Goal: Find specific page/section: Find specific page/section

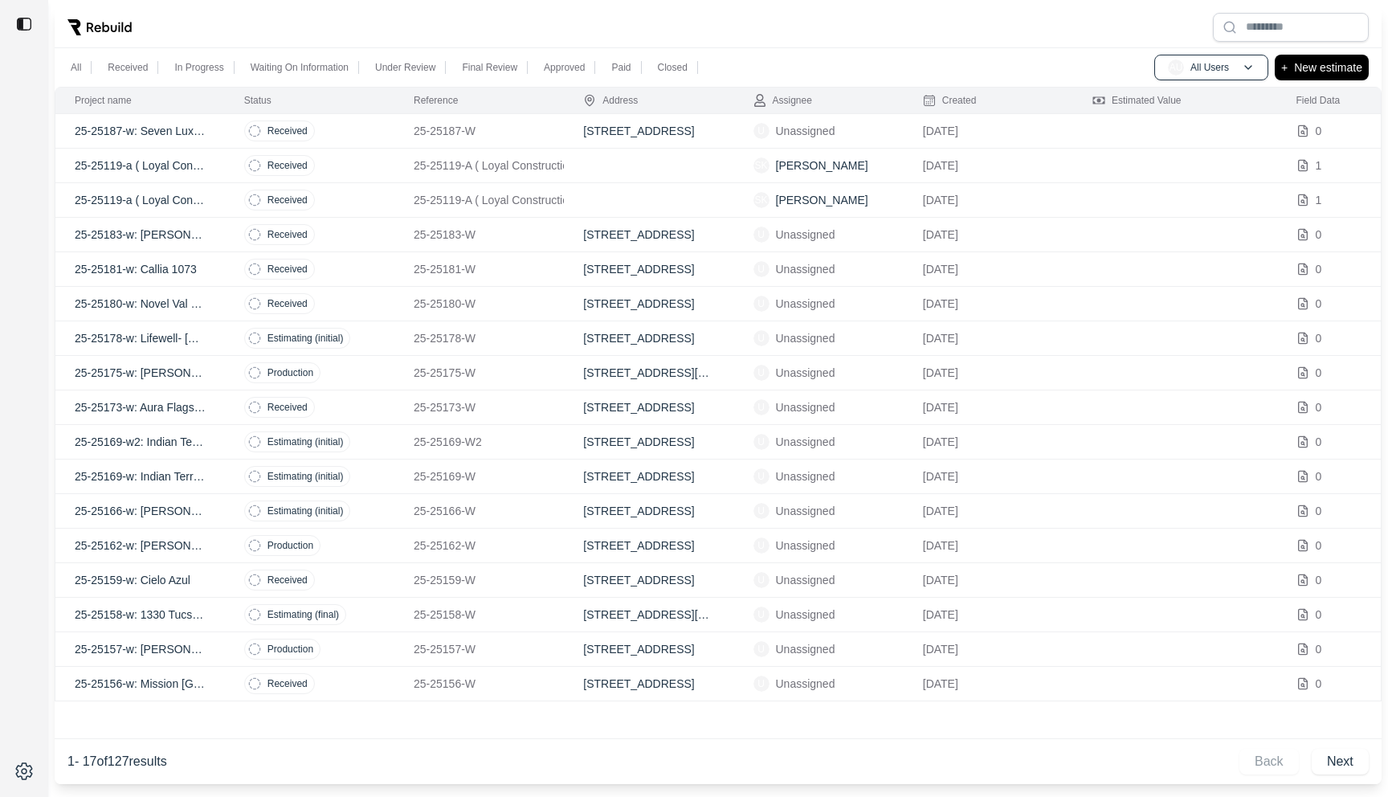
click at [351, 233] on td "Received" at bounding box center [309, 235] width 169 height 35
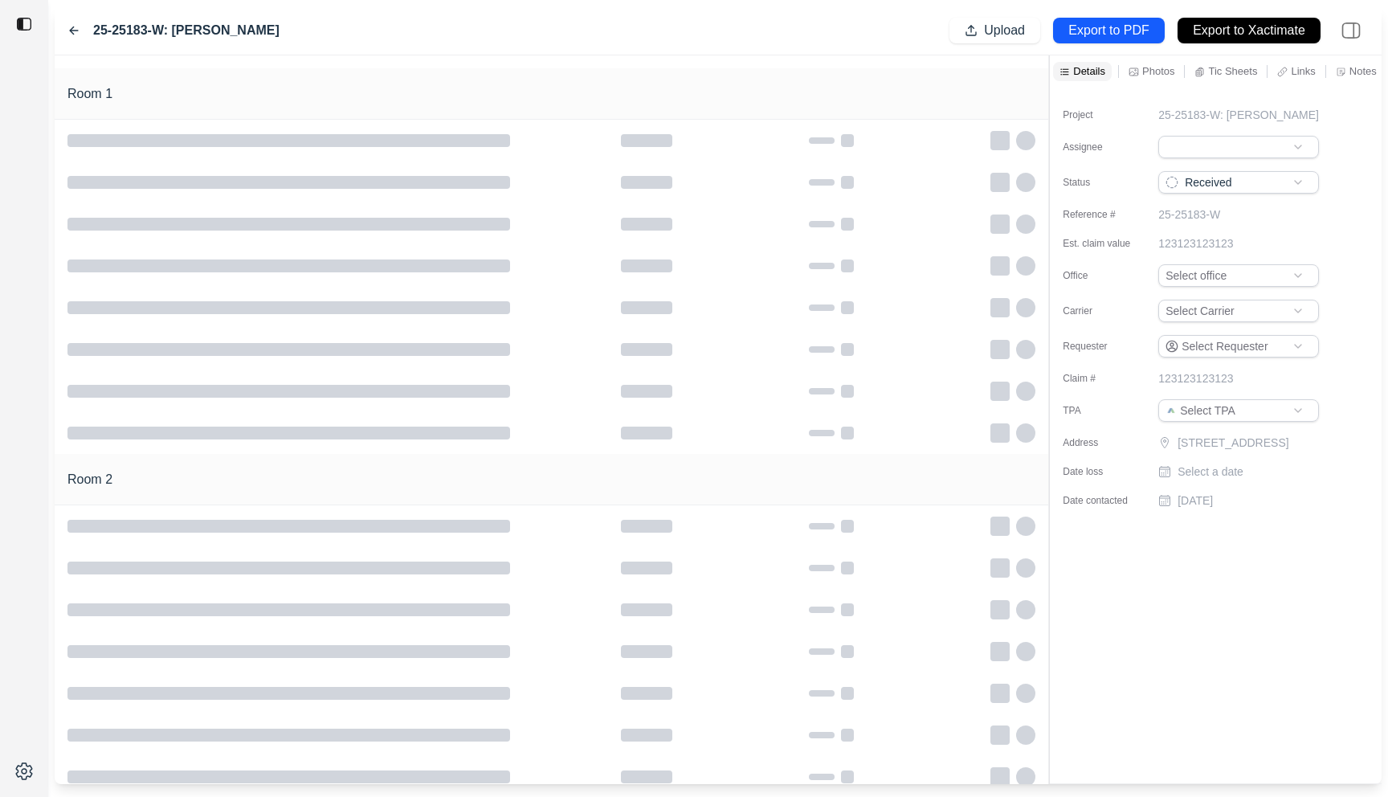
drag, startPoint x: 284, startPoint y: 31, endPoint x: 172, endPoint y: 30, distance: 111.7
click at [172, 30] on div "25-25183-W: [PERSON_NAME] Upload Export to PDF Export to Xactimate" at bounding box center [718, 30] width 1327 height 49
copy label "[PERSON_NAME]"
click at [108, 35] on label "25-25183-W: [PERSON_NAME]" at bounding box center [186, 30] width 186 height 19
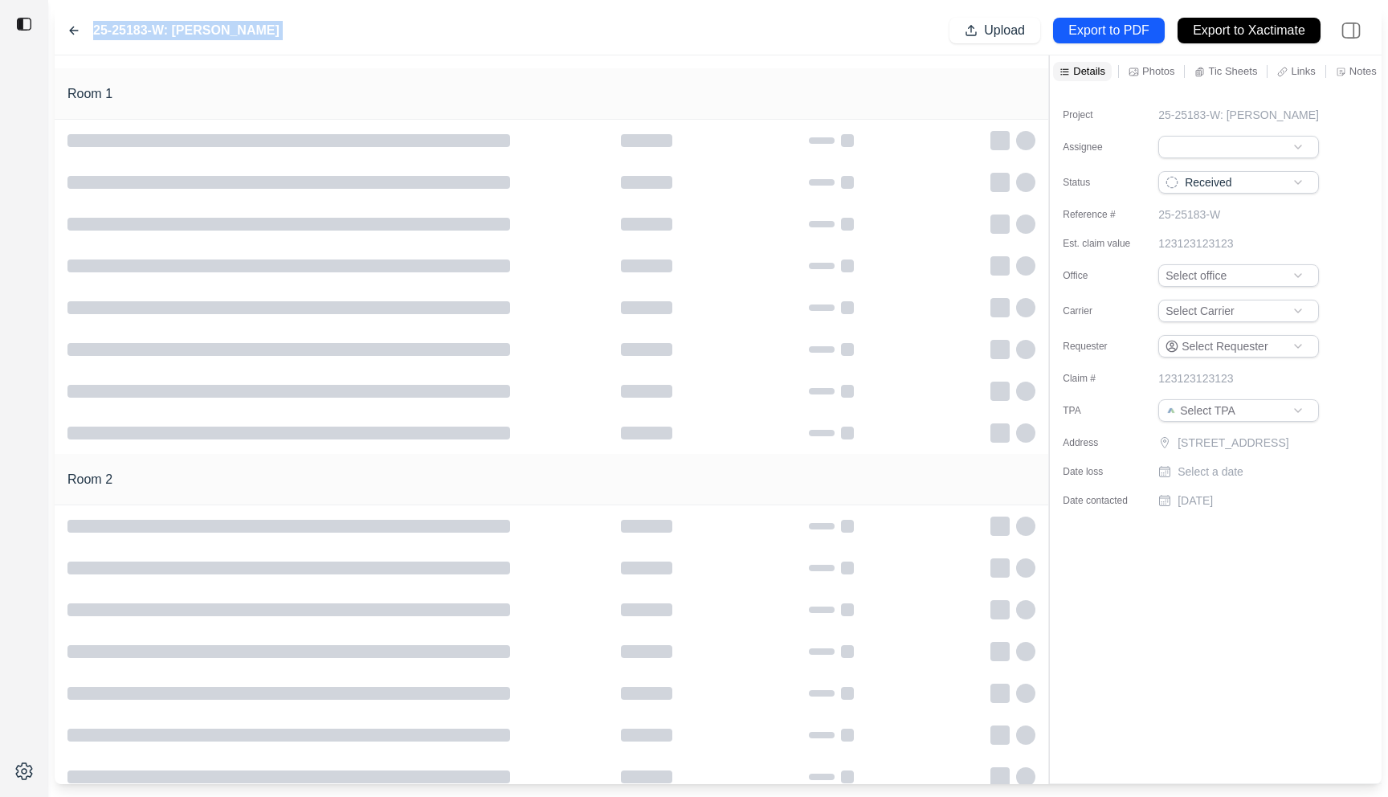
click at [108, 35] on label "25-25183-W: [PERSON_NAME]" at bounding box center [186, 30] width 186 height 19
click at [102, 35] on label "25-25183-W: [PERSON_NAME]" at bounding box center [186, 30] width 186 height 19
drag, startPoint x: 96, startPoint y: 35, endPoint x: 165, endPoint y: 34, distance: 69.9
click at [165, 34] on label "25-25183-W: [PERSON_NAME]" at bounding box center [186, 30] width 186 height 19
copy label "25-25183-W"
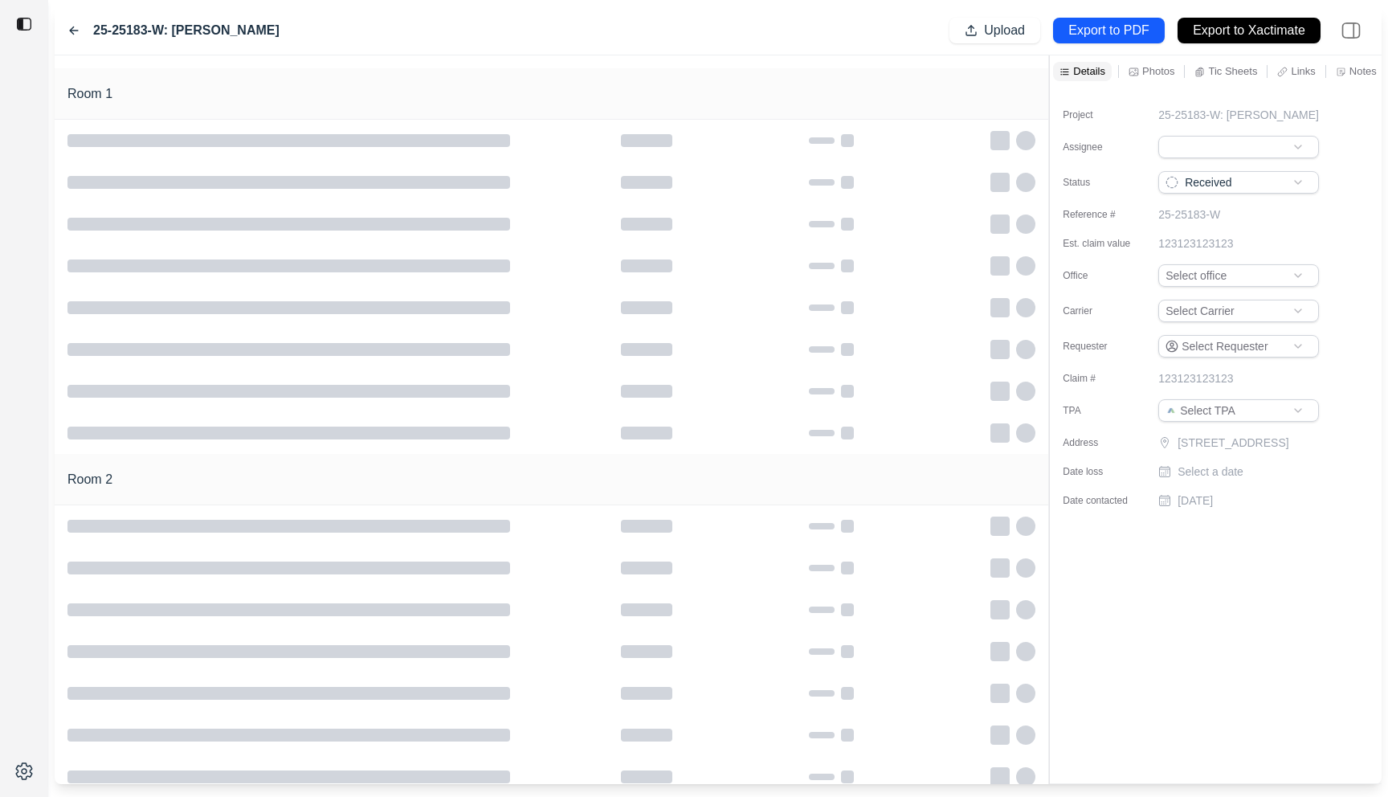
click at [68, 33] on icon at bounding box center [73, 30] width 13 height 13
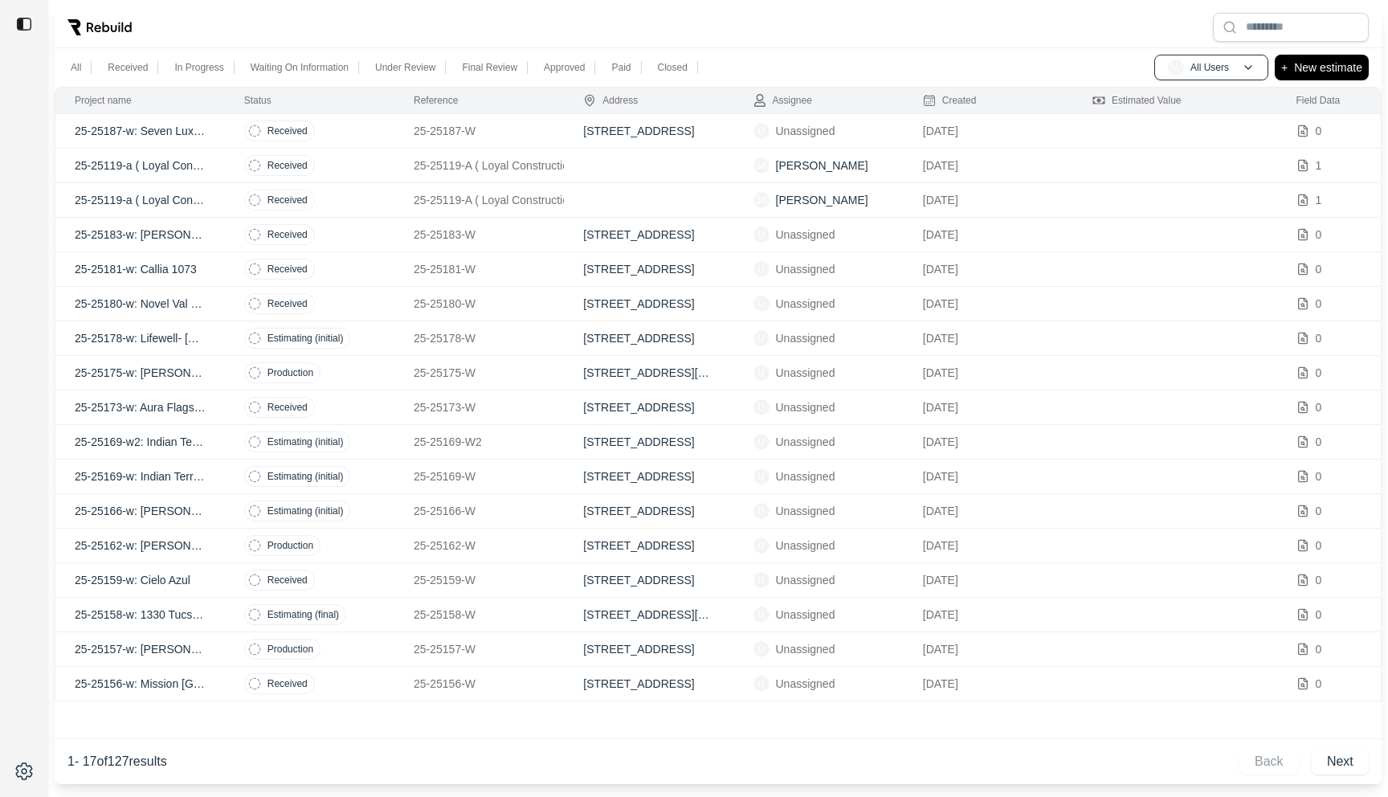
click at [374, 271] on td "Received" at bounding box center [309, 269] width 169 height 35
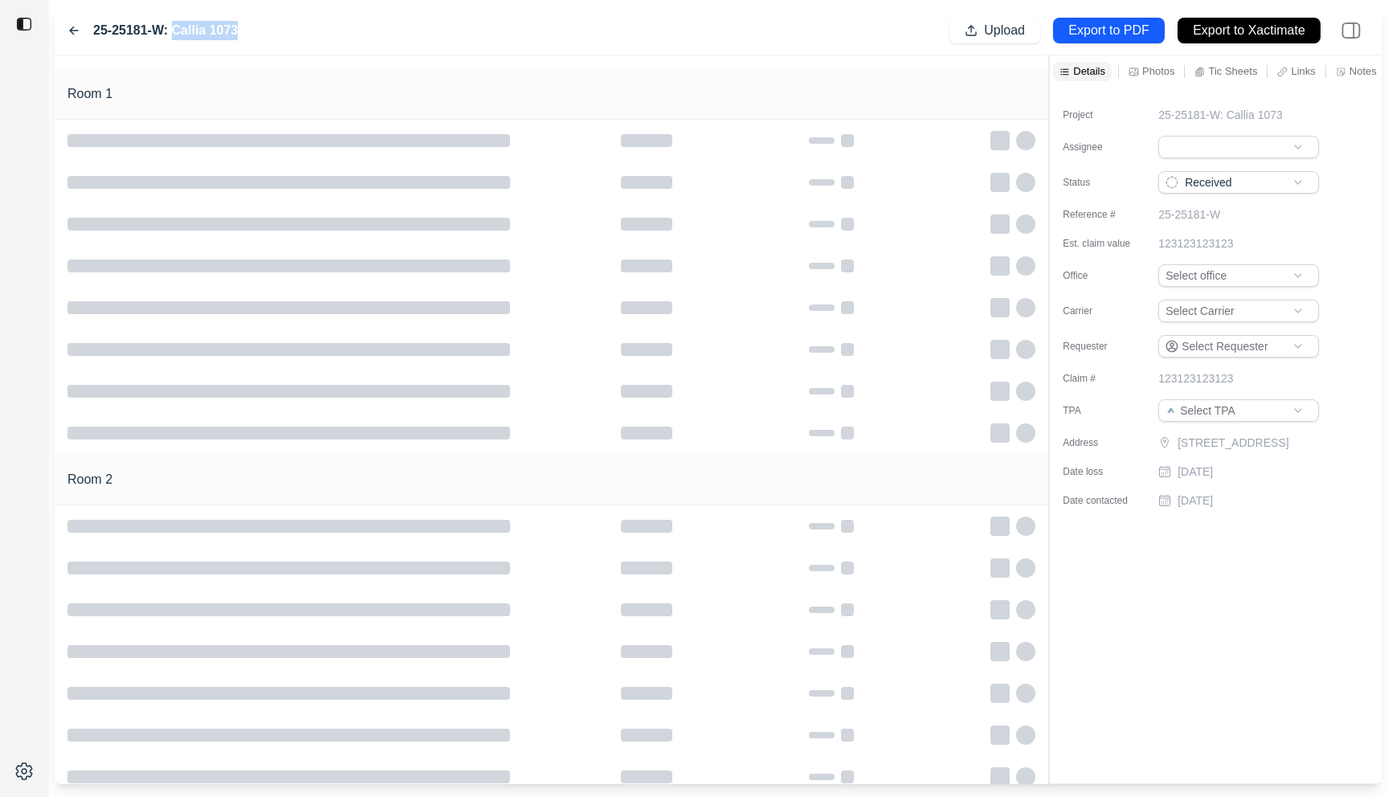
drag, startPoint x: 244, startPoint y: 28, endPoint x: 175, endPoint y: 28, distance: 69.1
click at [174, 28] on div "25-25181-W: Callia 1073 Upload Export to PDF Export to Xactimate" at bounding box center [718, 30] width 1327 height 49
copy label "Callia 1073"
drag, startPoint x: 162, startPoint y: 31, endPoint x: 93, endPoint y: 31, distance: 69.1
click at [93, 31] on label "25-25181-W: Callia 1073" at bounding box center [165, 30] width 145 height 19
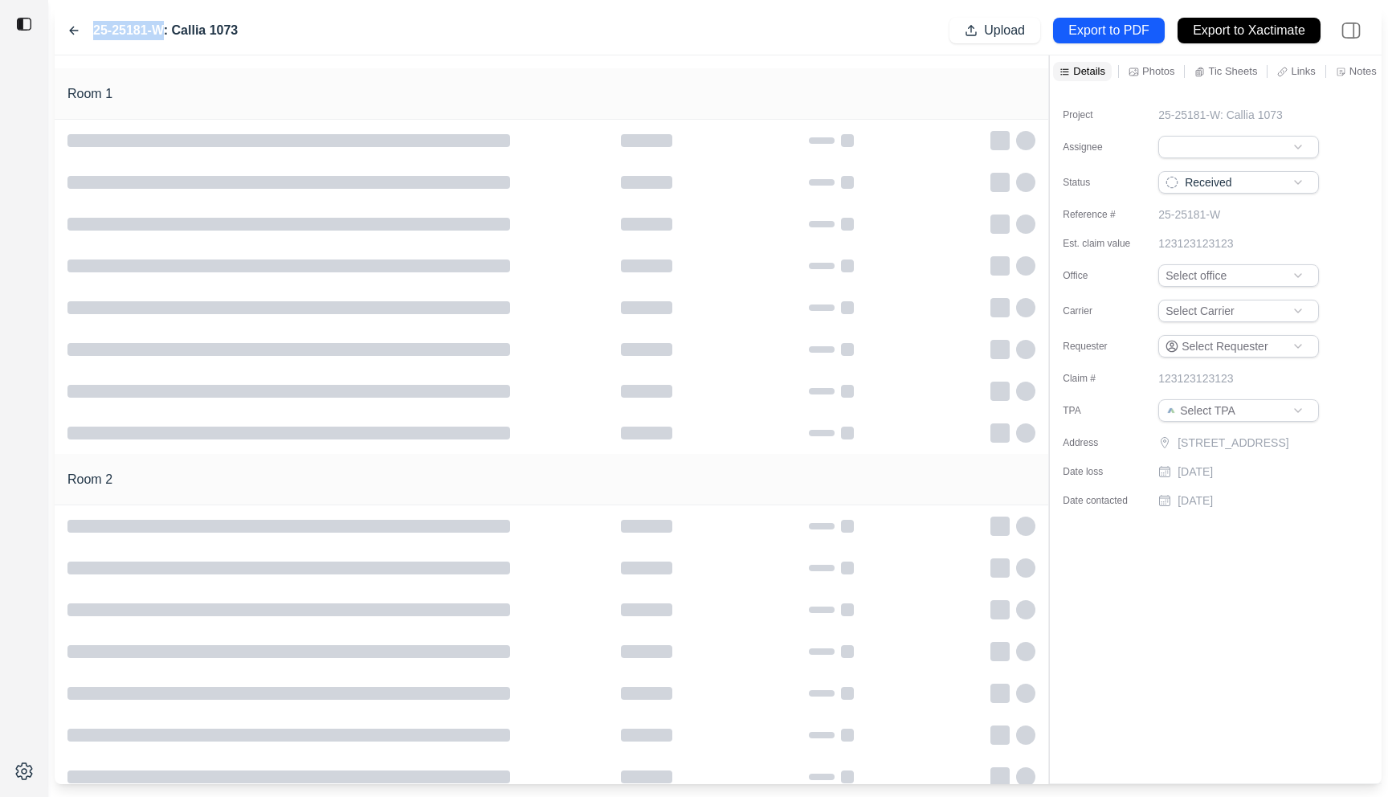
copy label "25-25181-W"
click at [68, 35] on icon at bounding box center [73, 30] width 13 height 13
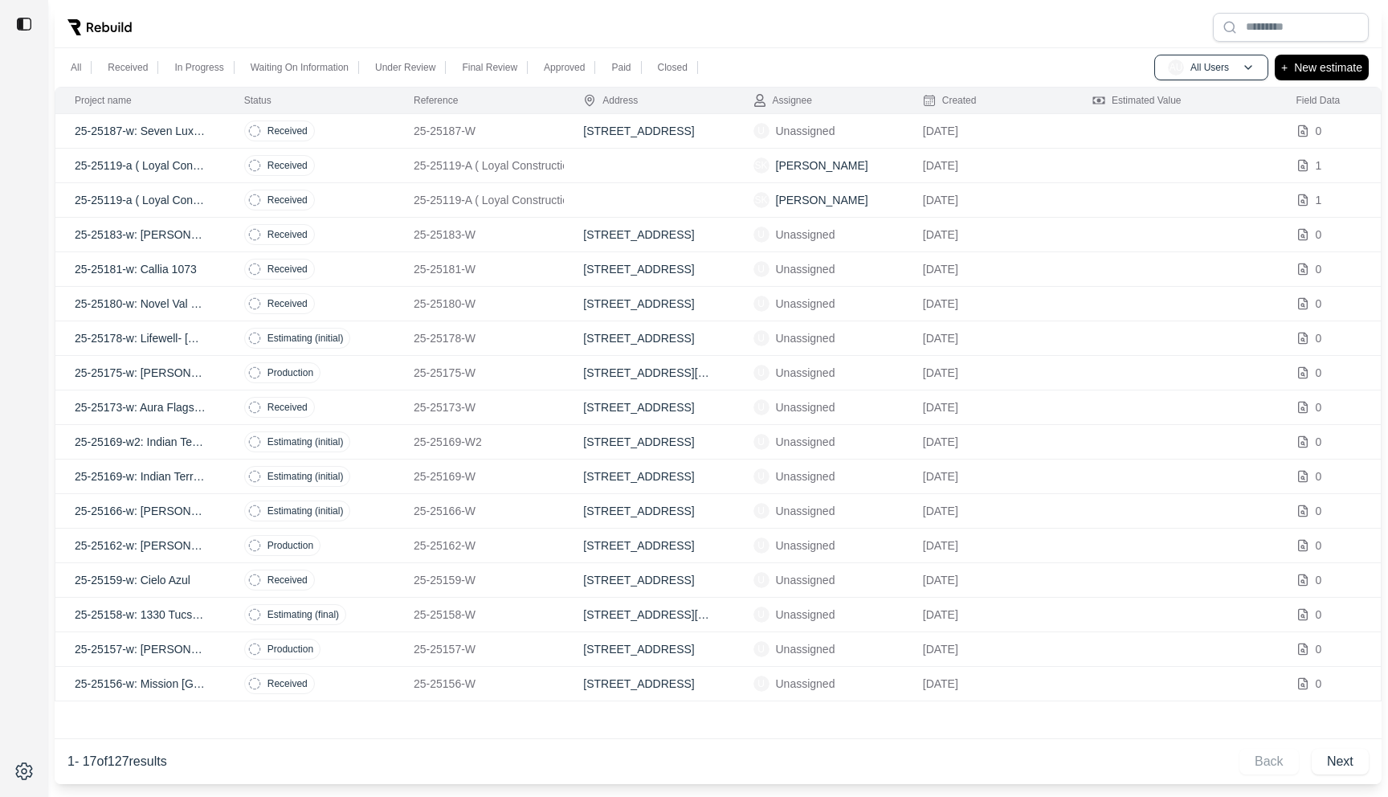
click at [347, 295] on td "Received" at bounding box center [309, 304] width 169 height 35
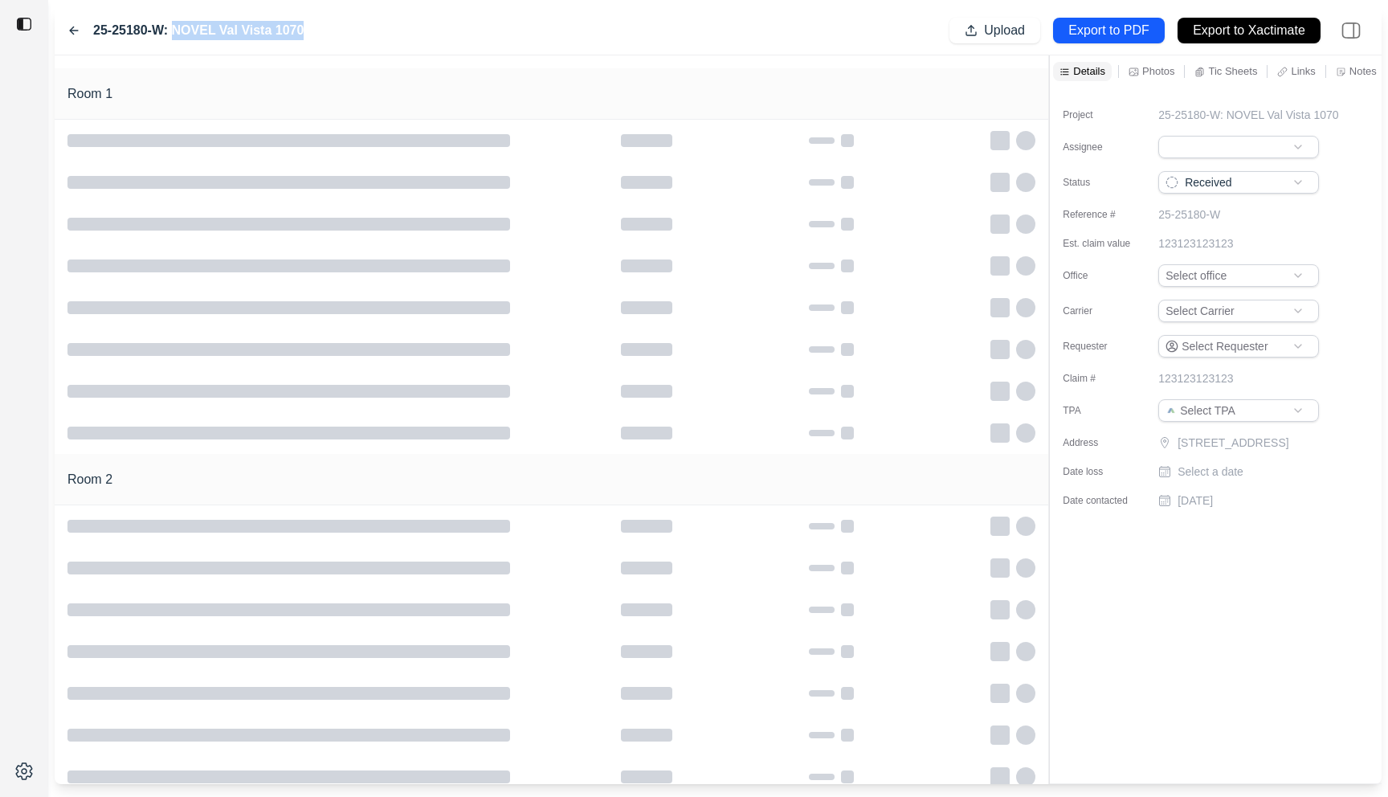
drag, startPoint x: 315, startPoint y: 35, endPoint x: 173, endPoint y: 34, distance: 142.2
click at [173, 34] on div "25-25180-W: NOVEL Val Vista 1070 Upload Export to PDF Export to Xactimate" at bounding box center [718, 30] width 1327 height 49
copy label "NOVEL Val Vista 1070"
drag, startPoint x: 163, startPoint y: 31, endPoint x: 84, endPoint y: 31, distance: 78.7
click at [84, 31] on div "25-25180-W: NOVEL Val Vista 1070" at bounding box center [185, 30] width 236 height 19
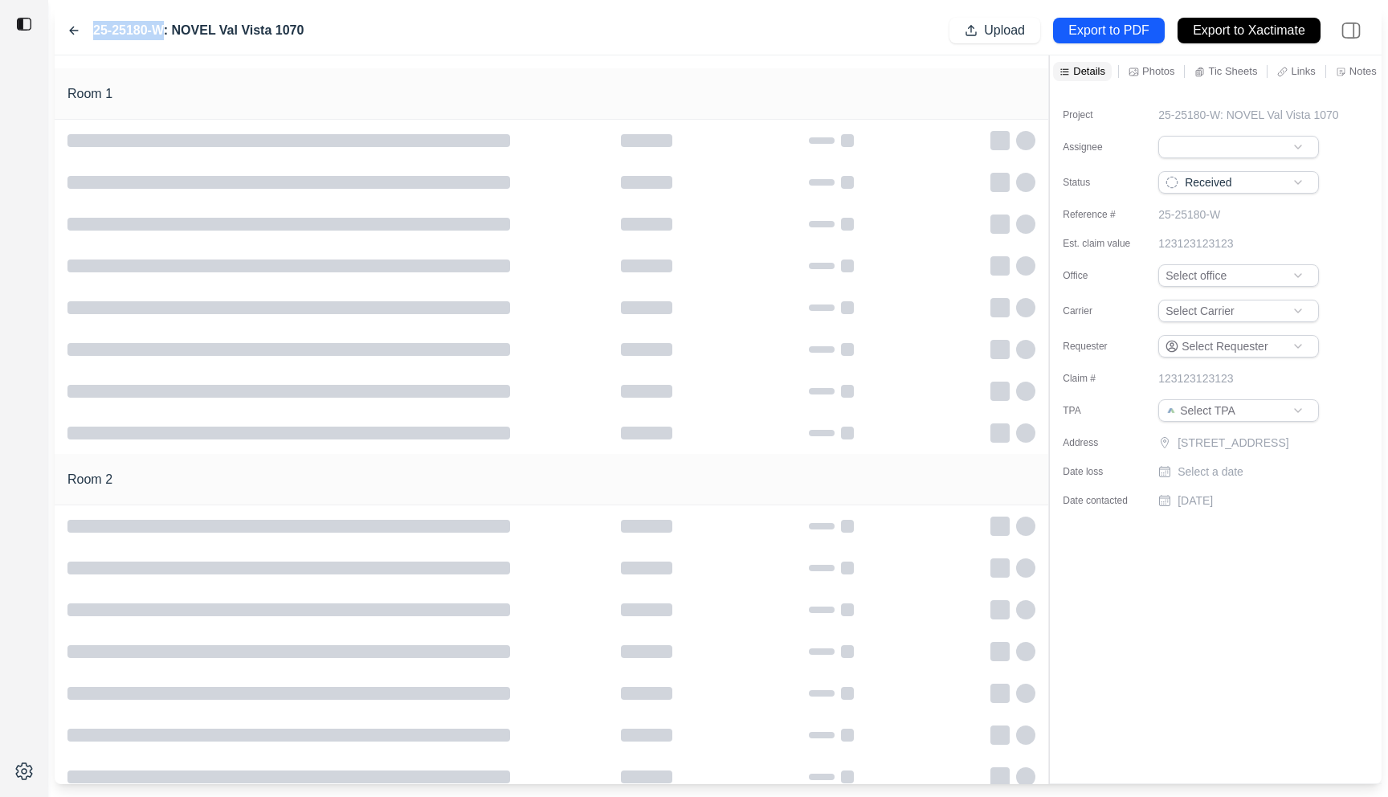
copy label "25-25180-W"
click at [75, 27] on icon at bounding box center [73, 30] width 13 height 13
